Goal: Information Seeking & Learning: Check status

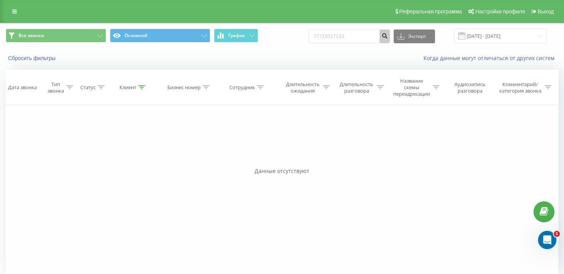
type input "77715017133"
click at [388, 36] on icon "submit" at bounding box center [384, 35] width 7 height 5
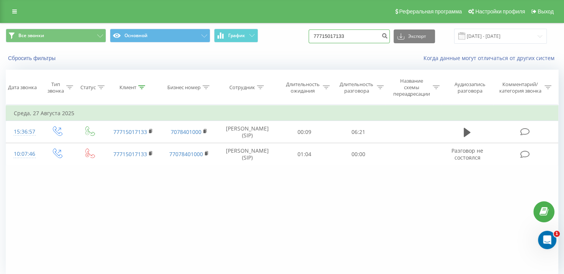
drag, startPoint x: 365, startPoint y: 38, endPoint x: 301, endPoint y: 47, distance: 64.6
click at [301, 47] on div "Все звонки Основной График 77715017133 Экспорт .csv .xls .xlsx [DATE] - [DATE]" at bounding box center [281, 36] width 563 height 26
type input "77054818814"
